Goal: Use online tool/utility: Use online tool/utility

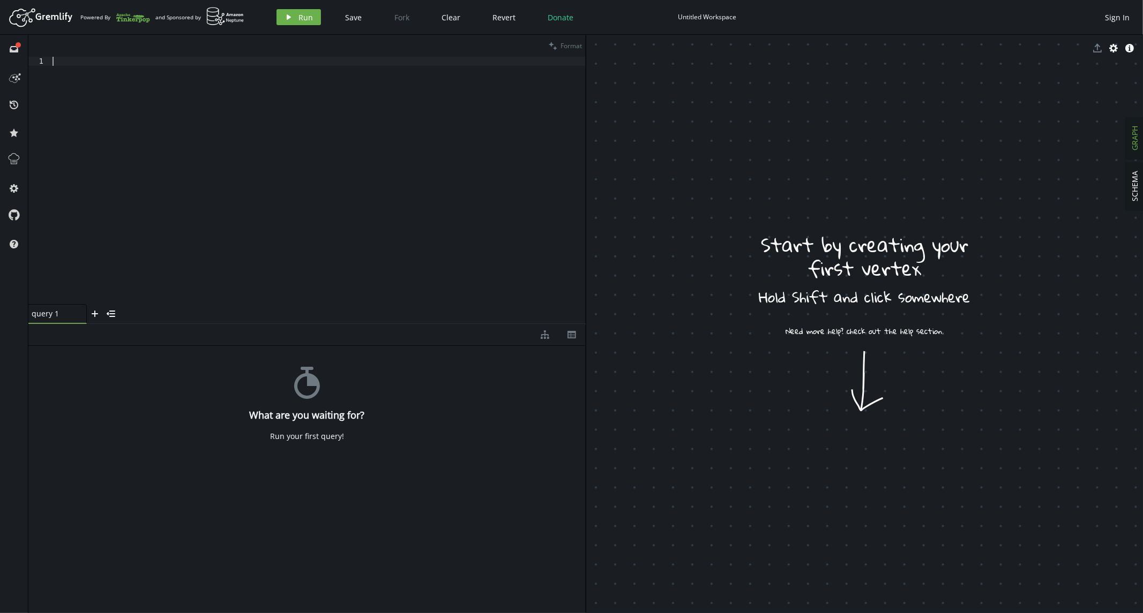
click at [183, 58] on div at bounding box center [317, 190] width 535 height 266
paste textarea "".addE('State').from('1').to('3')"
click at [224, 70] on div "g . addV ( 'Vertex' ) . as ( '1' ) " + ".addV('Vertex').as ('2')" + ".addV('Ver…" at bounding box center [317, 190] width 535 height 266
click at [181, 61] on div "g . addV ( 'Vertex' ) . as ( '1' ) " + ".addV('Vertex').as ('2')" + ".addV('Ver…" at bounding box center [317, 190] width 535 height 266
click at [224, 71] on div "g . addV ( 'Vertex' ) . as ( '1' ) ".addV('Vertex').as ('2')" + ".addV('Vertex'…" at bounding box center [317, 190] width 535 height 266
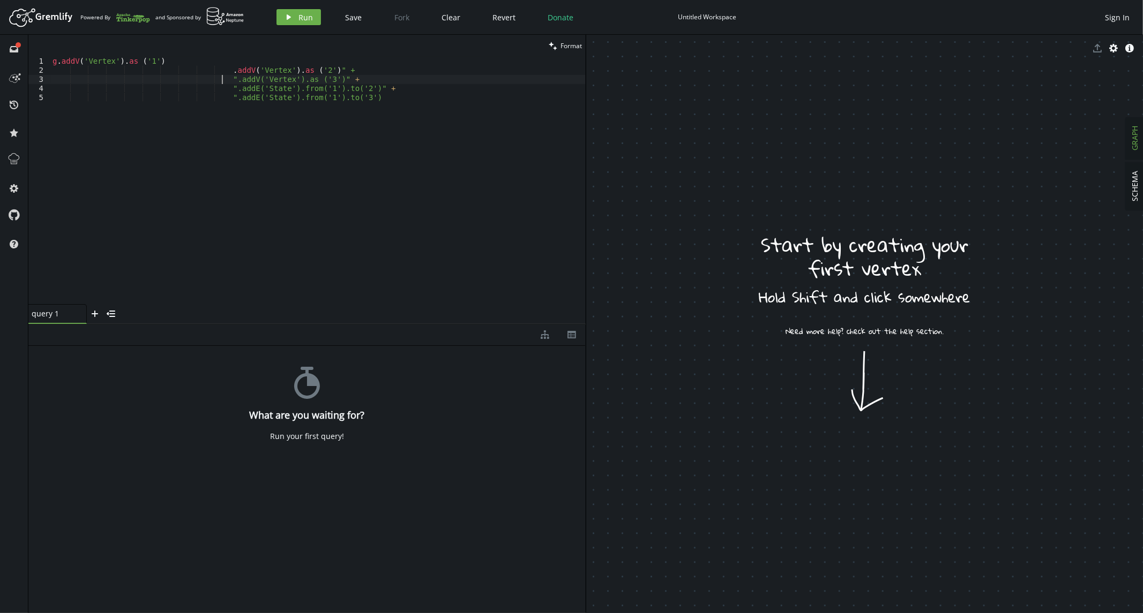
click at [222, 80] on div "g . addV ( 'Vertex' ) . as ( '1' ) . addV ( 'Vertex' ) . as ( '2' ) " + ".addV(…" at bounding box center [317, 190] width 535 height 266
click at [222, 88] on div "g . addV ( 'Vertex' ) . as ( '1' ) . addV ( 'Vertex' ) . as ( '2' ) " + . addV …" at bounding box center [317, 190] width 535 height 266
click at [220, 94] on div "g . addV ( 'Vertex' ) . as ( '1' ) . addV ( 'Vertex' ) . as ( '2' ) " + . addV …" at bounding box center [317, 190] width 535 height 266
click at [341, 67] on div "g . addV ( 'Vertex' ) . as ( '1' ) . addV ( 'Vertex' ) . as ( '2' ) " + . addV …" at bounding box center [317, 190] width 535 height 266
click at [378, 84] on div "g . addV ( 'Vertex' ) . as ( '1' ) . addV ( 'Vertex' ) . as ( '2' ) . addV ( 'V…" at bounding box center [317, 190] width 535 height 266
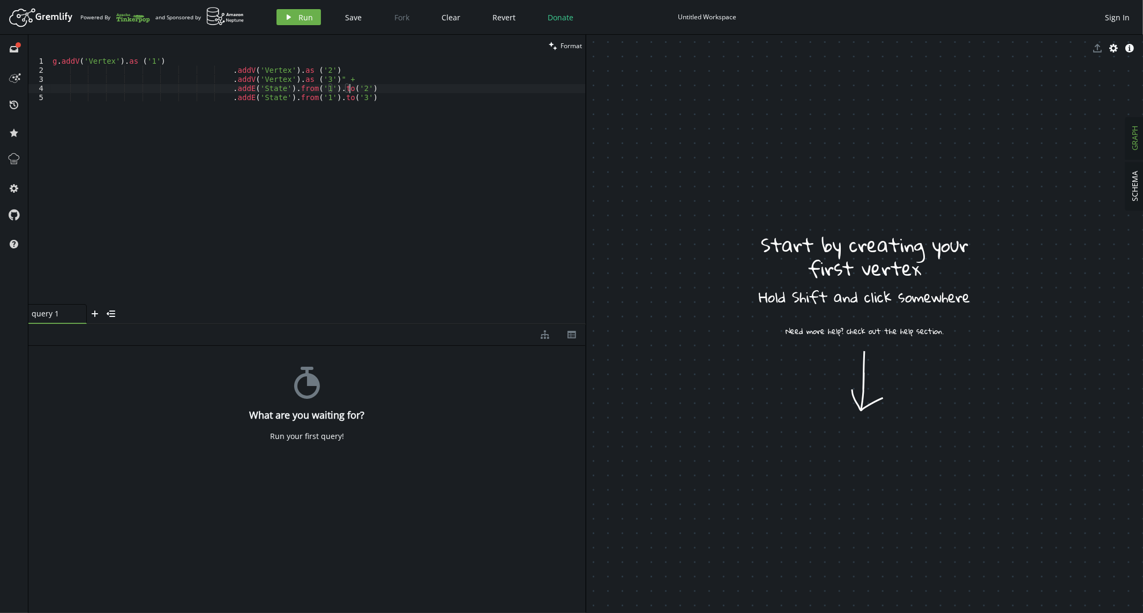
click at [372, 79] on div "g . addV ( 'Vertex' ) . as ( '1' ) . addV ( 'Vertex' ) . as ( '2' ) . addV ( 'V…" at bounding box center [317, 190] width 535 height 266
click at [399, 103] on div "g . addV ( 'Vertex' ) . as ( '1' ) . addV ( 'Vertex' ) . as ( '2' ) . addV ( 'V…" at bounding box center [317, 190] width 535 height 266
type textarea ".addE('State').from('1').to('3')"
click at [287, 18] on icon "button" at bounding box center [289, 16] width 4 height 5
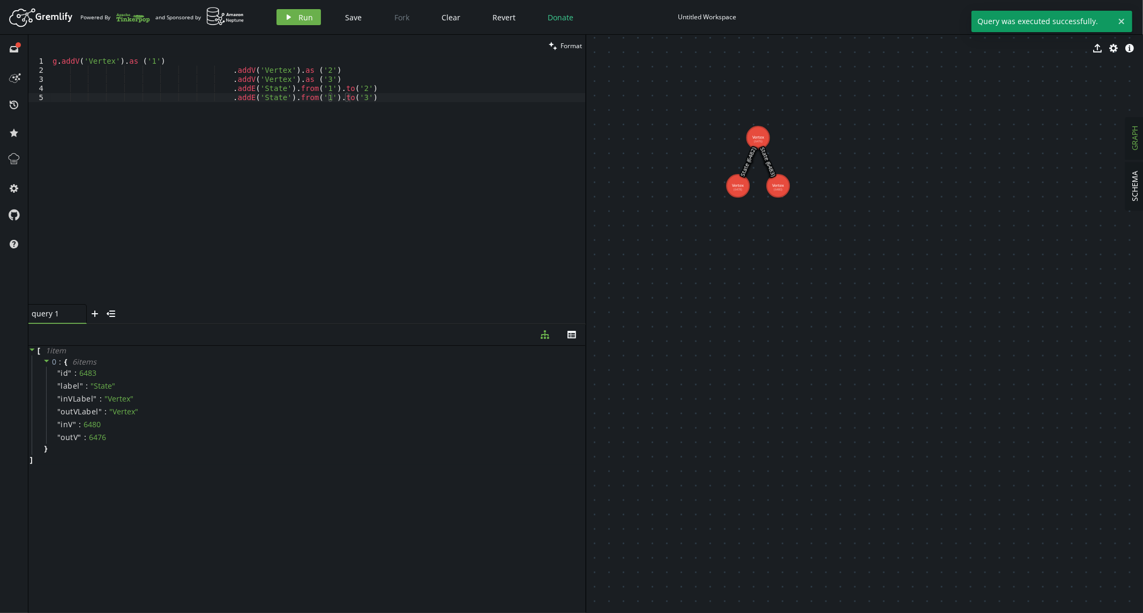
drag, startPoint x: 665, startPoint y: 152, endPoint x: 812, endPoint y: 251, distance: 177.3
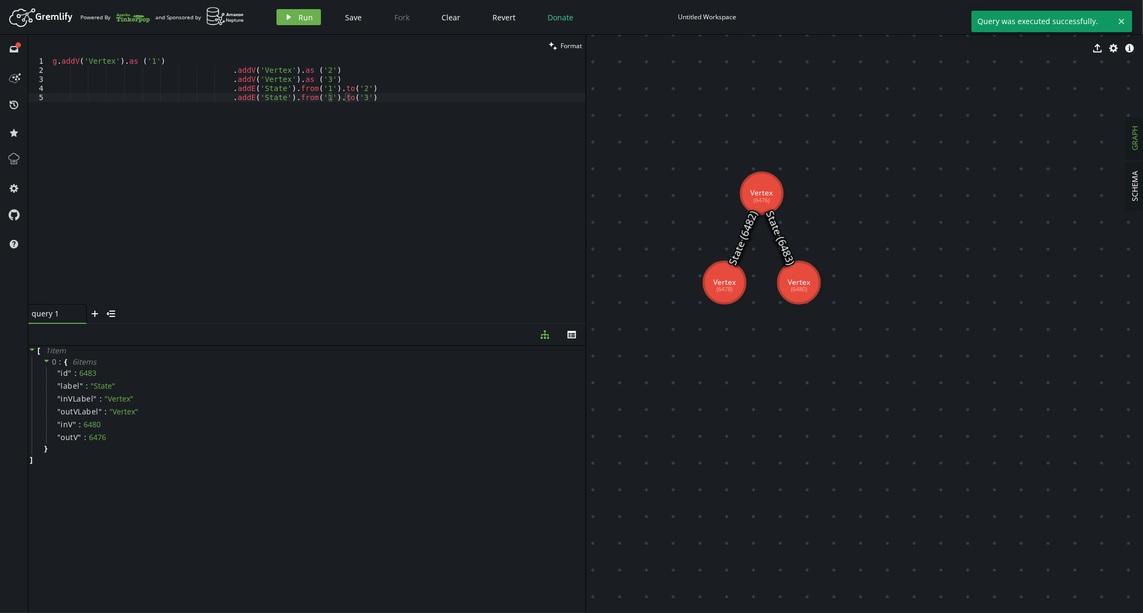
drag, startPoint x: 750, startPoint y: 284, endPoint x: 749, endPoint y: 414, distance: 129.1
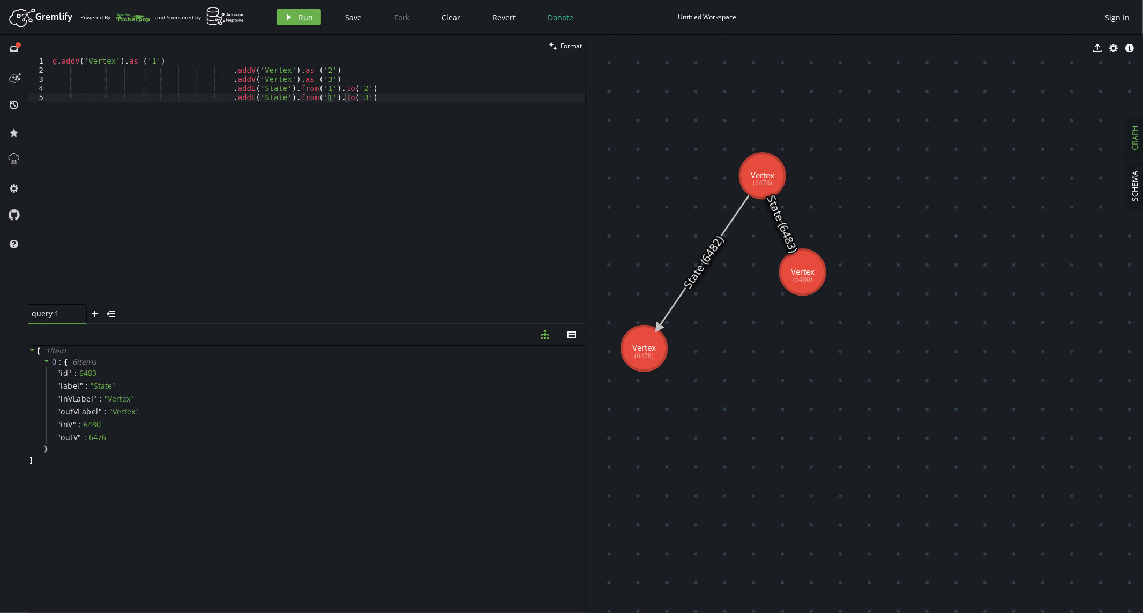
drag, startPoint x: 730, startPoint y: 286, endPoint x: 644, endPoint y: 349, distance: 106.1
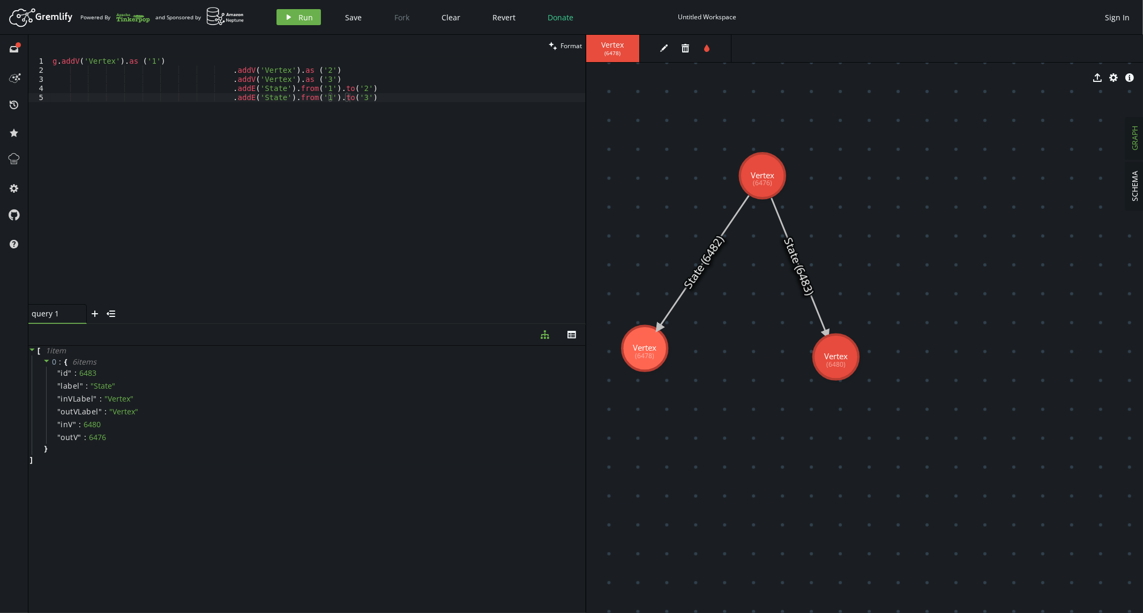
drag, startPoint x: 805, startPoint y: 283, endPoint x: 836, endPoint y: 357, distance: 80.5
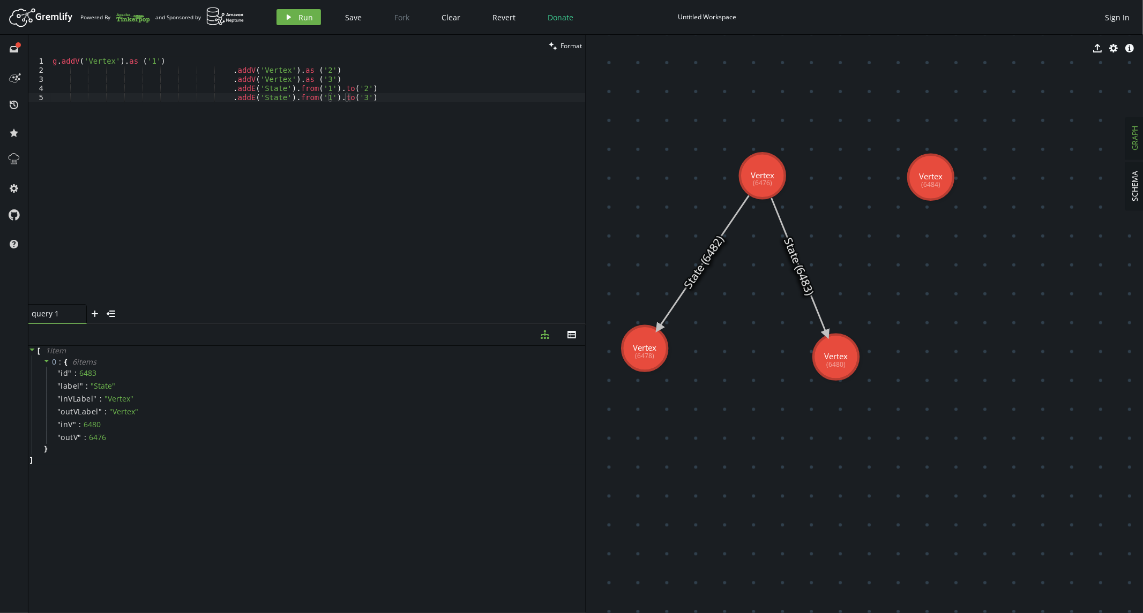
drag, startPoint x: 818, startPoint y: 194, endPoint x: 931, endPoint y: 177, distance: 113.8
drag, startPoint x: 854, startPoint y: 364, endPoint x: 918, endPoint y: 366, distance: 64.3
drag, startPoint x: 934, startPoint y: 370, endPoint x: 1032, endPoint y: 360, distance: 98.0
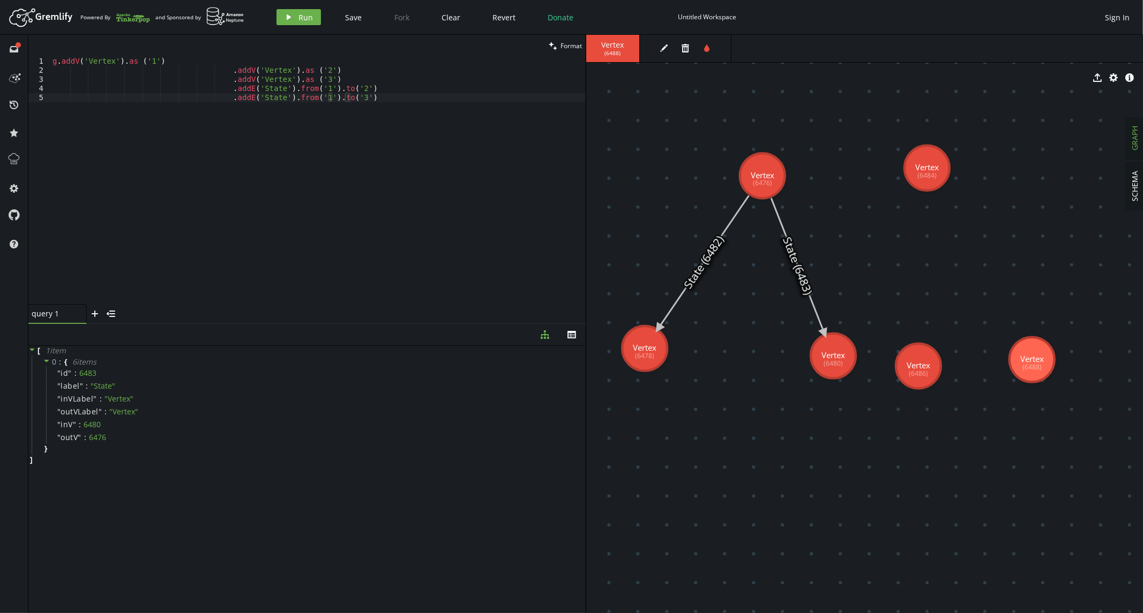
drag, startPoint x: 923, startPoint y: 198, endPoint x: 927, endPoint y: 168, distance: 30.2
drag, startPoint x: 920, startPoint y: 190, endPoint x: 917, endPoint y: 355, distance: 165.0
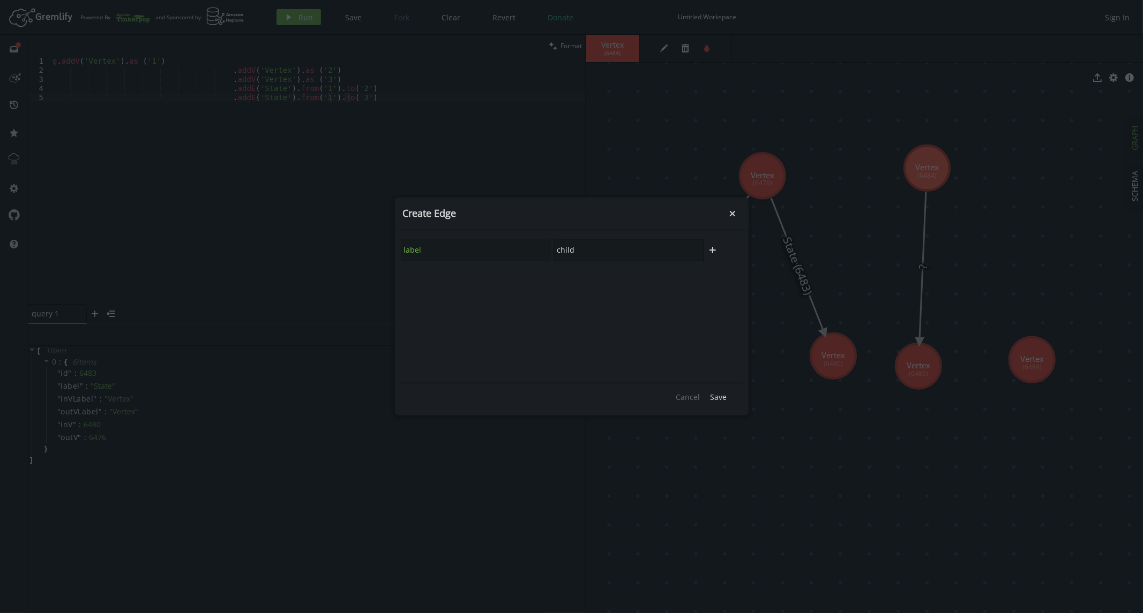
click at [547, 253] on div "label child" at bounding box center [552, 250] width 305 height 24
type input "State"
click at [727, 394] on button "Save" at bounding box center [718, 397] width 27 height 16
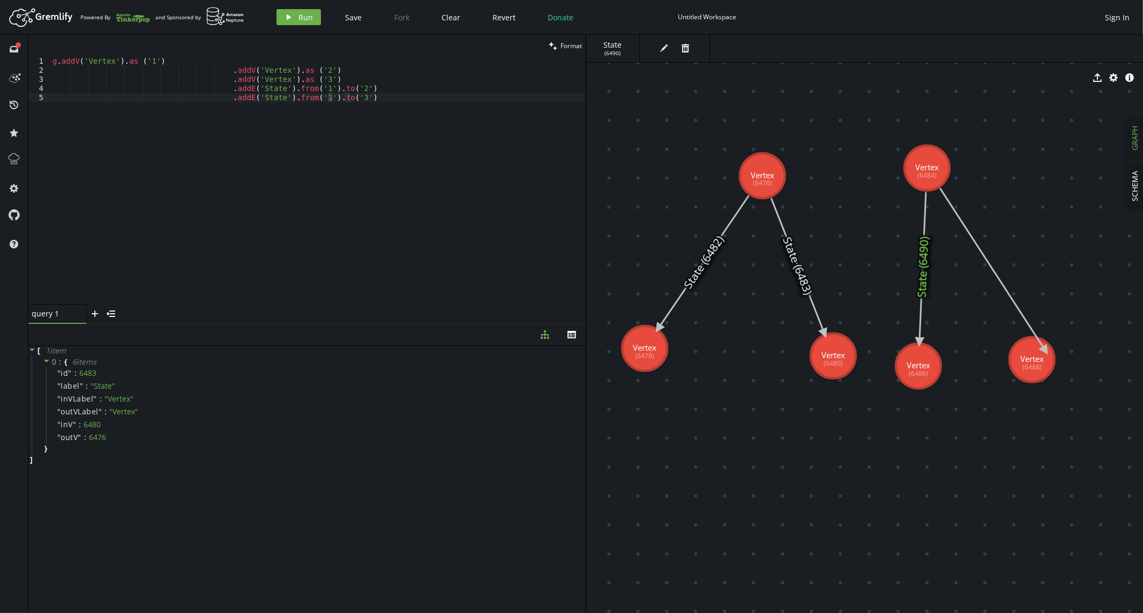
drag, startPoint x: 939, startPoint y: 185, endPoint x: 1045, endPoint y: 351, distance: 196.6
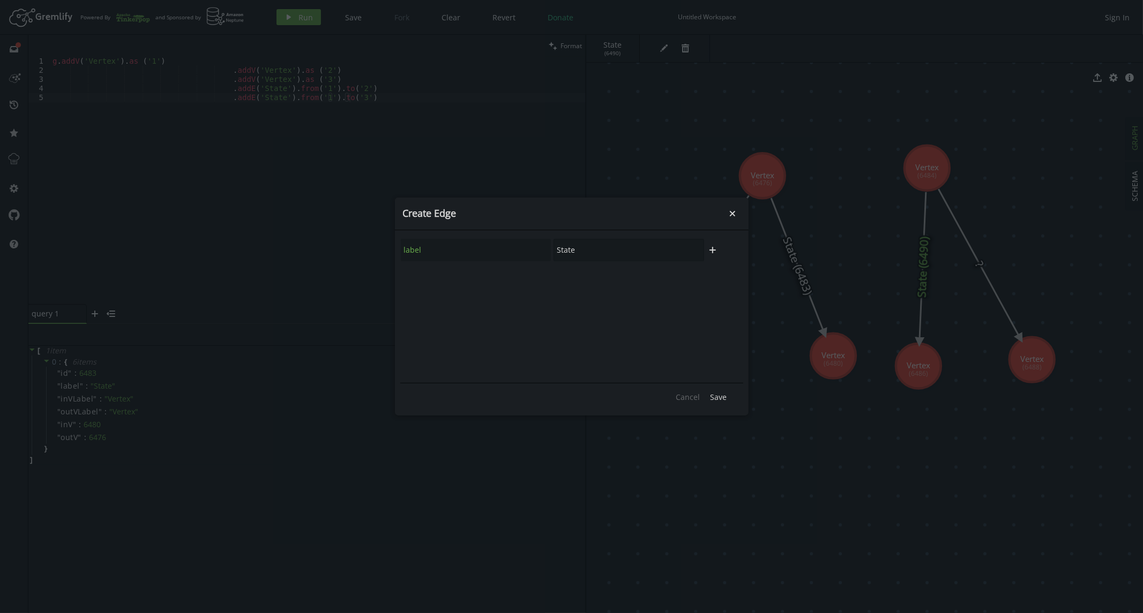
click at [724, 404] on button "Save" at bounding box center [718, 397] width 27 height 16
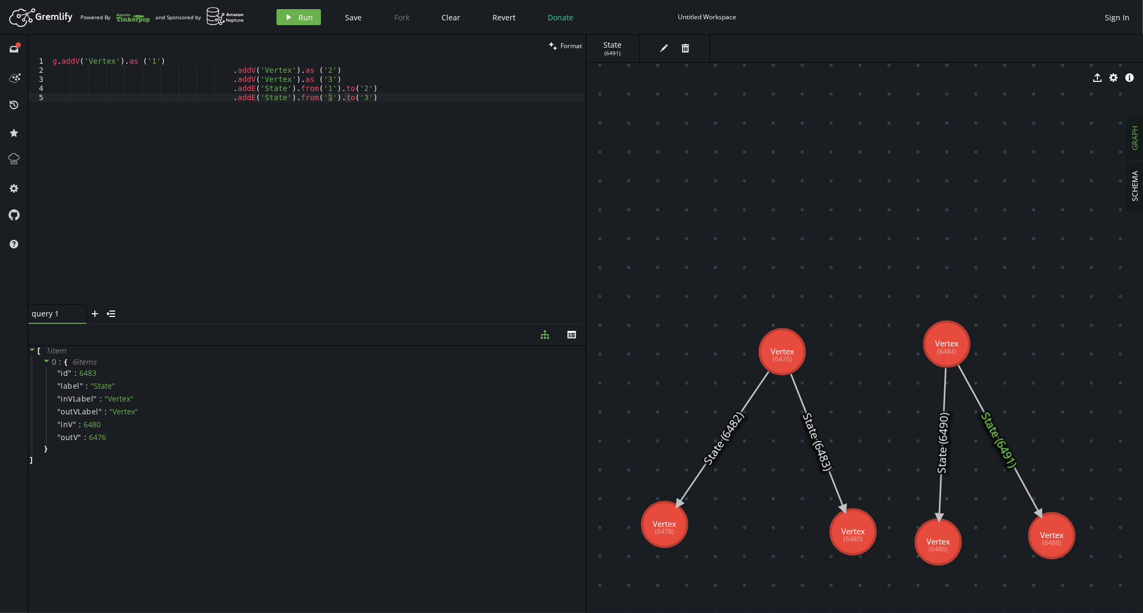
drag, startPoint x: 861, startPoint y: 217, endPoint x: 881, endPoint y: 393, distance: 177.4
drag, startPoint x: 971, startPoint y: 362, endPoint x: 842, endPoint y: 162, distance: 237.9
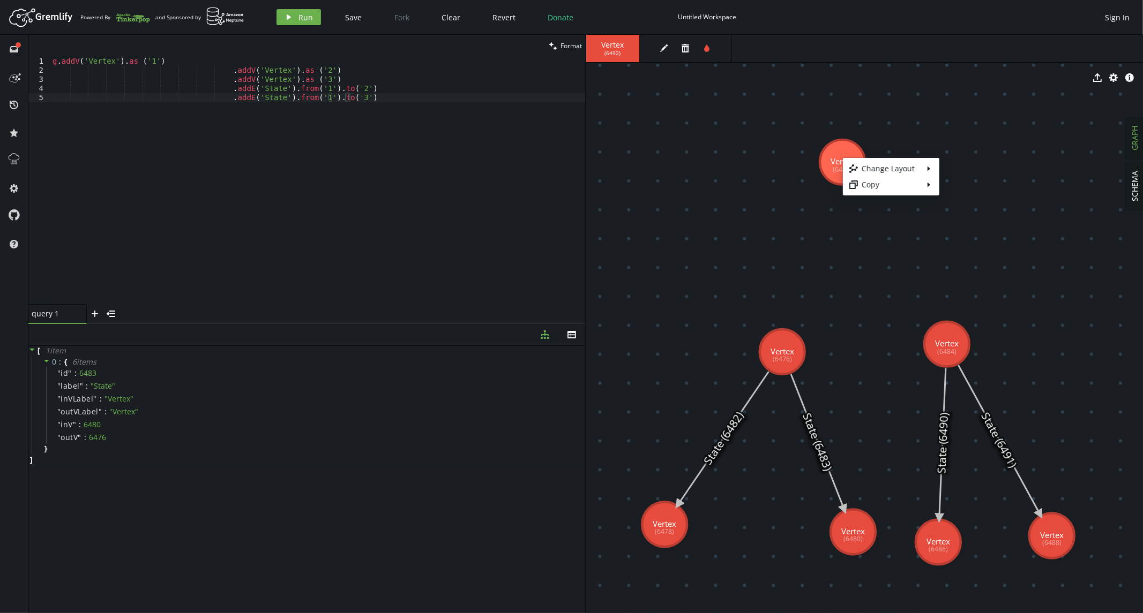
drag, startPoint x: 806, startPoint y: 194, endPoint x: 816, endPoint y: 186, distance: 13.0
click at [806, 194] on body "Artboard Created with Sketch. Powered By and Sponsored by play Run Save Fork Cl…" at bounding box center [571, 306] width 1143 height 613
click at [665, 49] on icon "edit" at bounding box center [663, 48] width 9 height 9
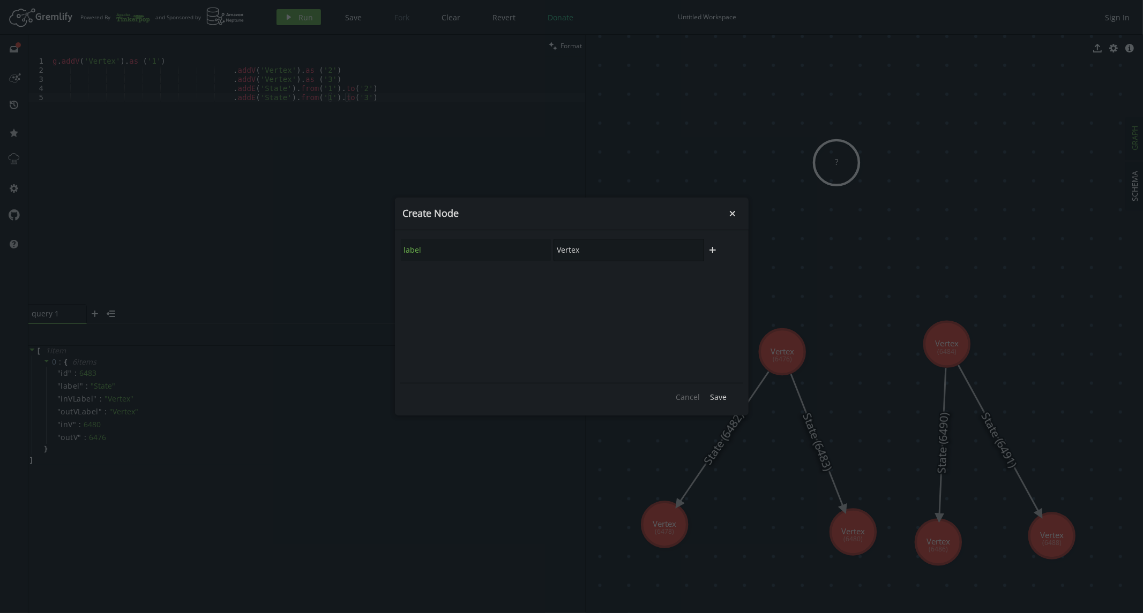
drag, startPoint x: 621, startPoint y: 258, endPoint x: 562, endPoint y: 258, distance: 58.9
click at [562, 258] on input "Vertex" at bounding box center [628, 250] width 151 height 22
type input "V"
type input "Model"
click at [715, 399] on span "Save" at bounding box center [718, 397] width 17 height 10
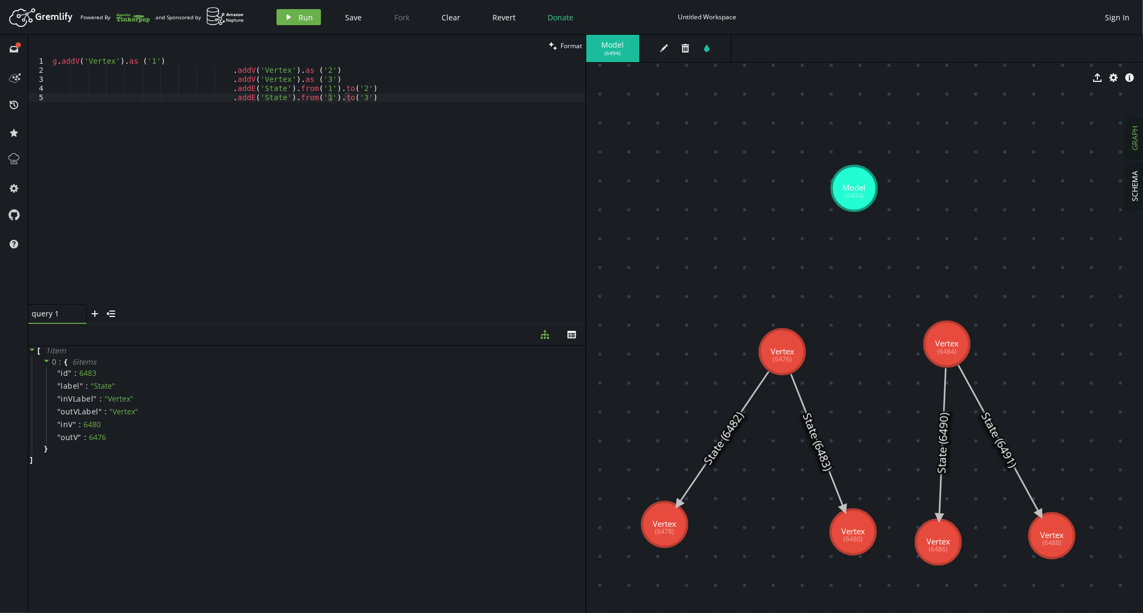
drag, startPoint x: 839, startPoint y: 172, endPoint x: 854, endPoint y: 189, distance: 22.4
drag, startPoint x: 847, startPoint y: 207, endPoint x: 782, endPoint y: 339, distance: 147.6
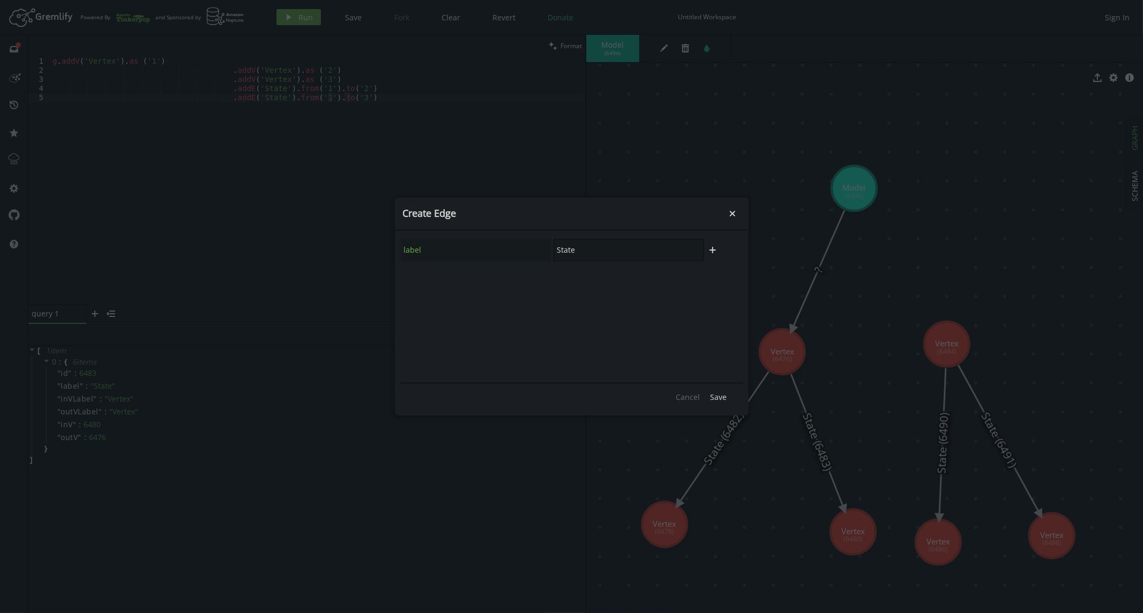
click at [541, 248] on div "label State" at bounding box center [552, 250] width 305 height 24
type input "Child"
click at [717, 395] on span "Save" at bounding box center [718, 397] width 17 height 10
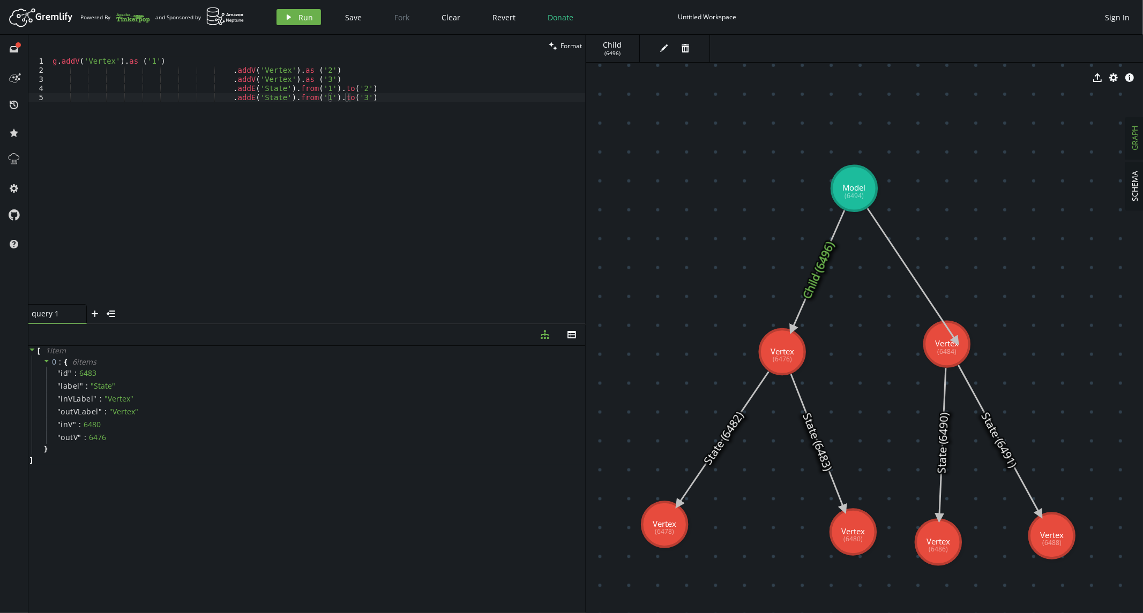
drag, startPoint x: 857, startPoint y: 206, endPoint x: 956, endPoint y: 342, distance: 167.9
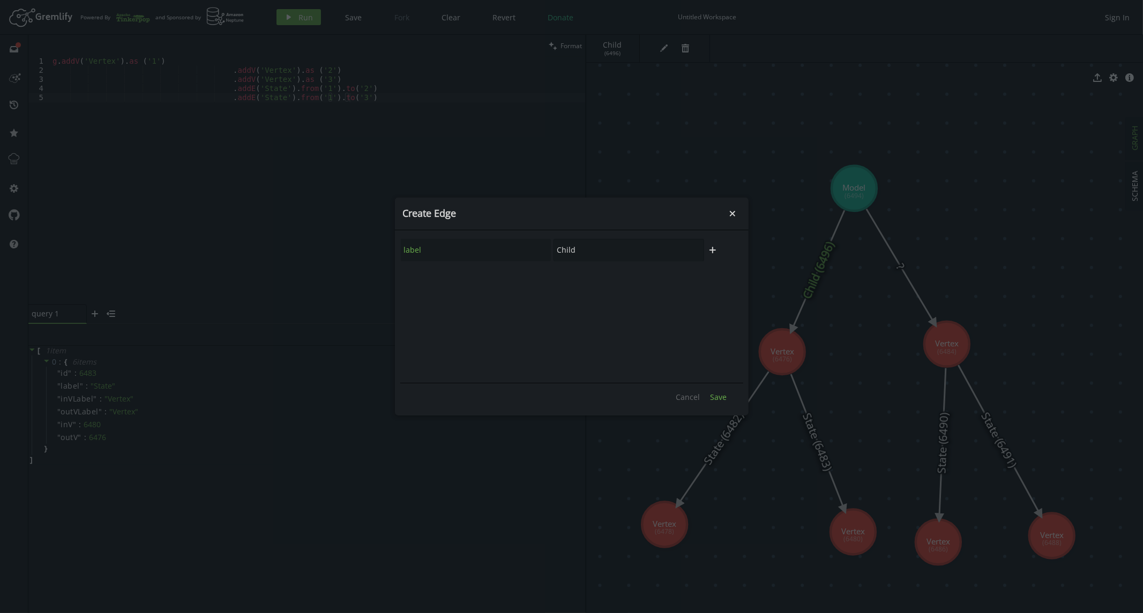
click at [723, 391] on button "Save" at bounding box center [718, 397] width 27 height 16
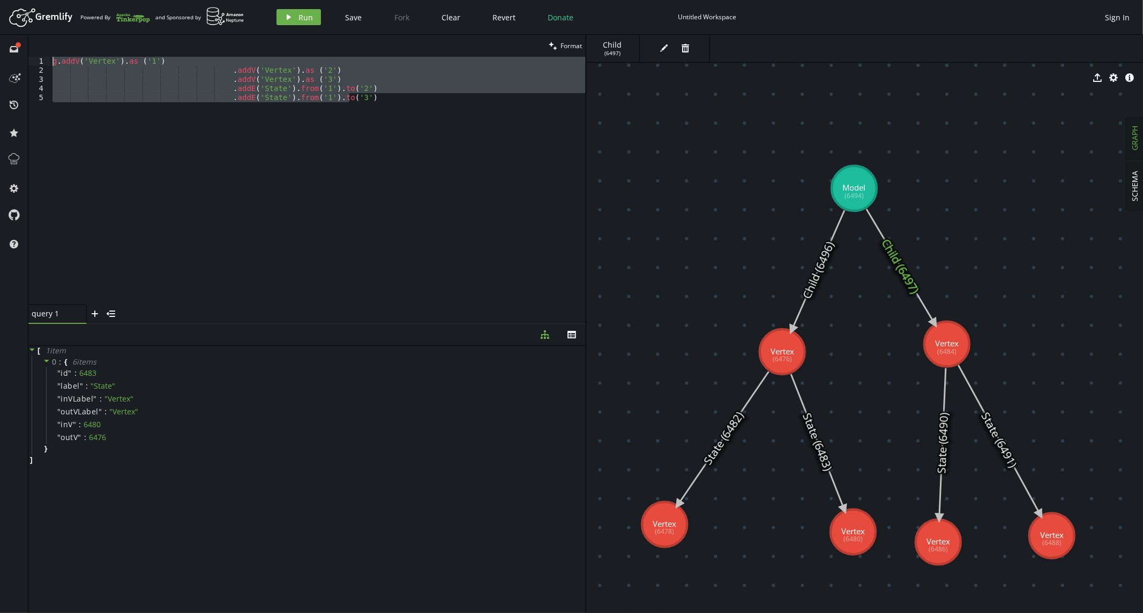
drag, startPoint x: 371, startPoint y: 98, endPoint x: -23, endPoint y: 42, distance: 398.3
click at [0, 42] on html "Artboard Created with Sketch. Powered By and Sponsored by play Run Save Fork Cl…" at bounding box center [571, 306] width 1143 height 613
type textarea "g.addV('Vertex').as ('1') .addV('Vertex').as ('2')"
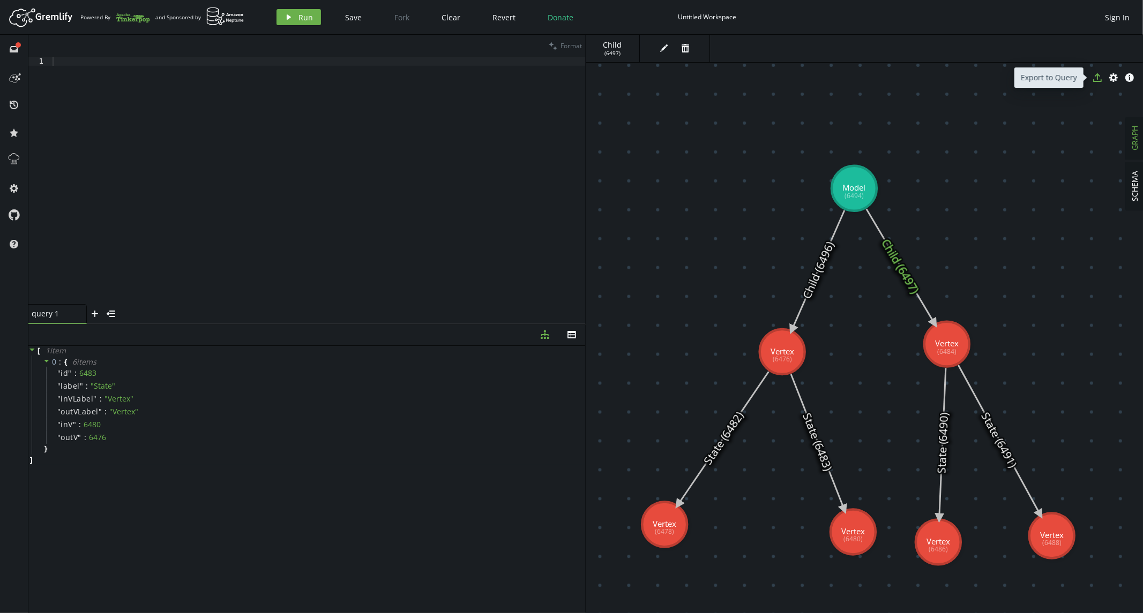
click at [1099, 81] on icon "button" at bounding box center [1097, 77] width 9 height 9
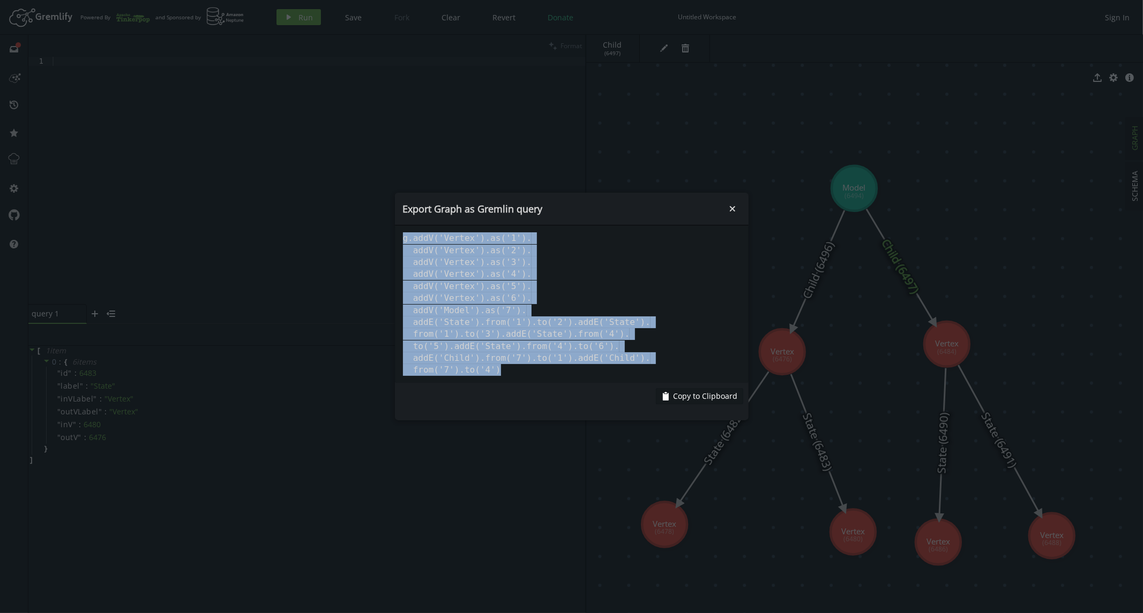
drag, startPoint x: 500, startPoint y: 369, endPoint x: 399, endPoint y: 240, distance: 163.6
click at [399, 240] on pre "g.addV('Vertex').as('1'). addV('Vertex').as('2'). addV('Vertex').as('3'). addV(…" at bounding box center [572, 304] width 354 height 157
copy pre "g.addV('Vertex').as('1'). addV('Vertex').as('2'). addV('Vertex').as('3'). addV(…"
click at [516, 375] on pre "g.addV('Vertex').as('1'). addV('Vertex').as('2'). addV('Vertex').as('3'). addV(…" at bounding box center [572, 304] width 354 height 157
drag, startPoint x: 524, startPoint y: 372, endPoint x: 404, endPoint y: 234, distance: 182.7
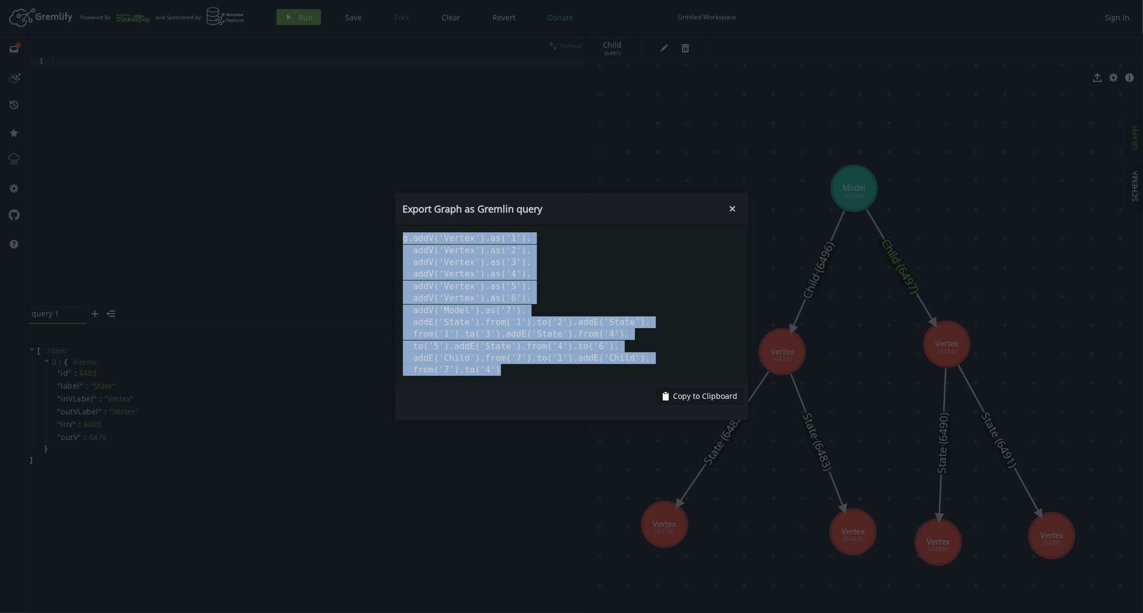
click at [404, 234] on pre "g.addV('Vertex').as('1'). addV('Vertex').as('2'). addV('Vertex').as('3'). addV(…" at bounding box center [572, 304] width 354 height 157
copy pre "g.addV('Vertex').as('1'). addV('Vertex').as('2'). addV('Vertex').as('3'). addV(…"
click at [617, 276] on pre "g.addV('Vertex').as('1'). addV('Vertex').as('2'). addV('Vertex').as('3'). addV(…" at bounding box center [572, 304] width 354 height 157
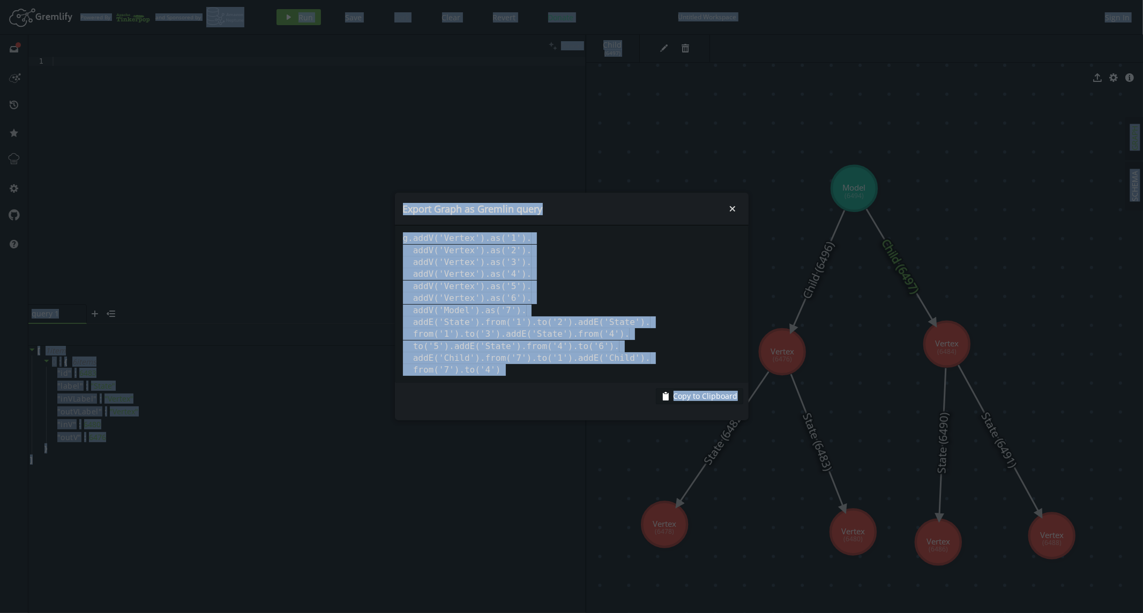
click at [618, 313] on pre "g.addV('Vertex').as('1'). addV('Vertex').as('2'). addV('Vertex').as('3'). addV(…" at bounding box center [572, 304] width 354 height 157
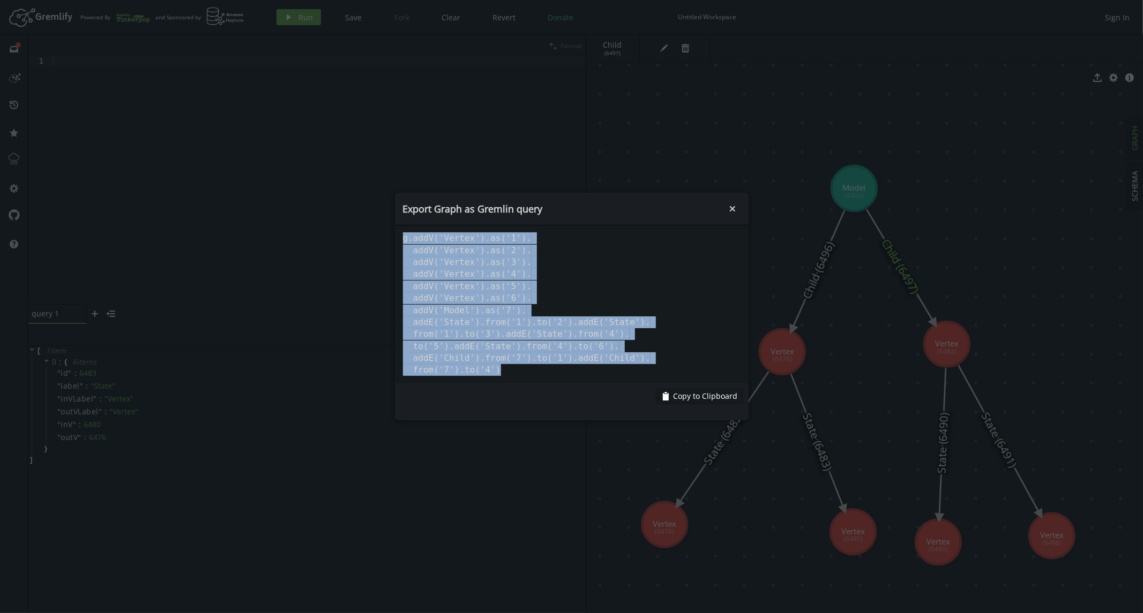
drag, startPoint x: 502, startPoint y: 372, endPoint x: 397, endPoint y: 240, distance: 168.2
click at [397, 240] on pre "g.addV('Vertex').as('1'). addV('Vertex').as('2'). addV('Vertex').as('3'). addV(…" at bounding box center [572, 304] width 354 height 157
copy pre "g.addV('Vertex').as('1'). addV('Vertex').as('2'). addV('Vertex').as('3'). addV(…"
